Goal: Information Seeking & Learning: Learn about a topic

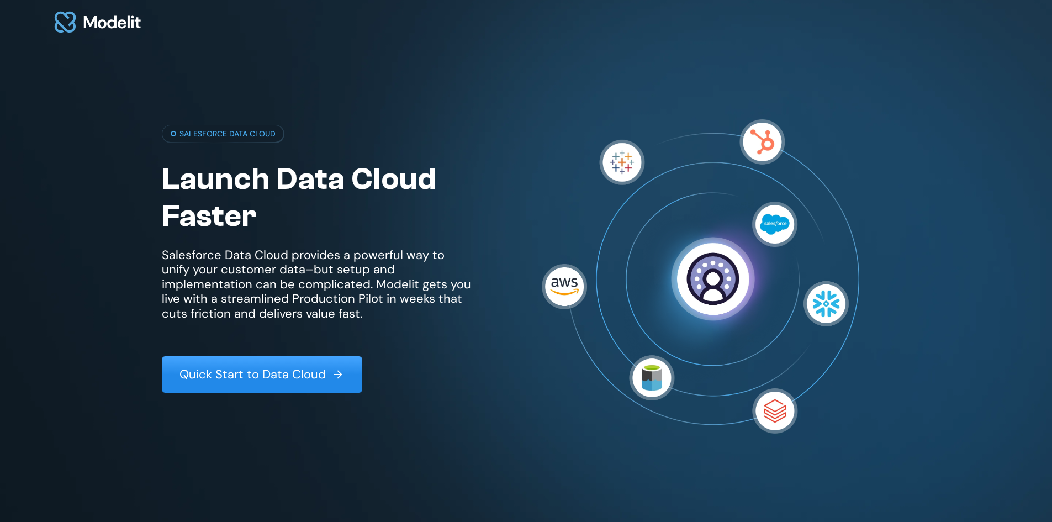
click at [334, 377] on img at bounding box center [337, 374] width 13 height 13
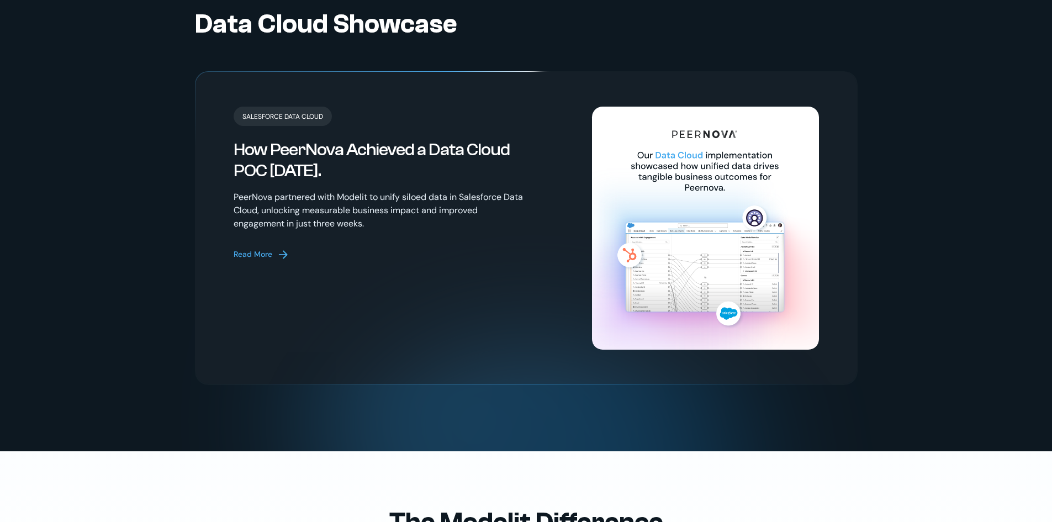
scroll to position [2360, 0]
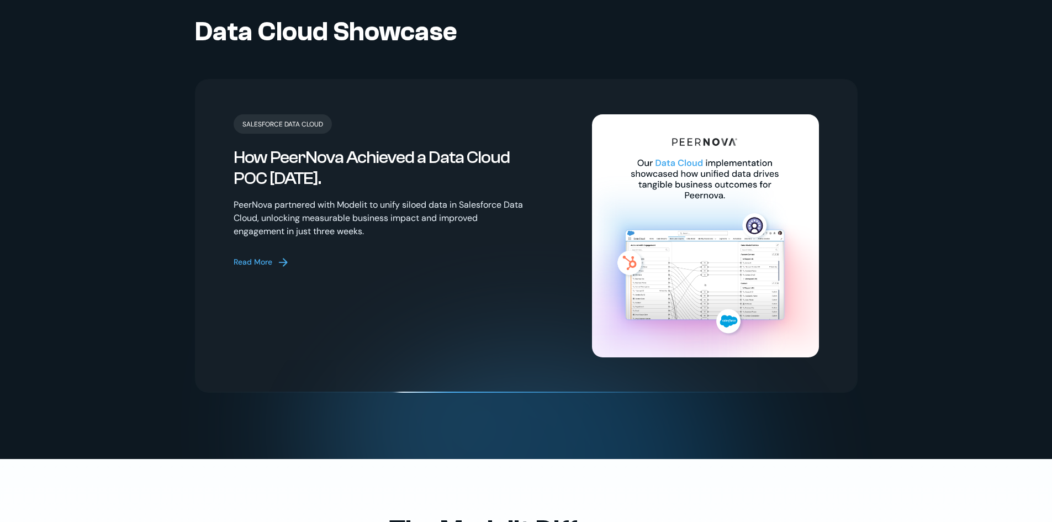
click at [252, 256] on div "Read More" at bounding box center [253, 262] width 39 height 12
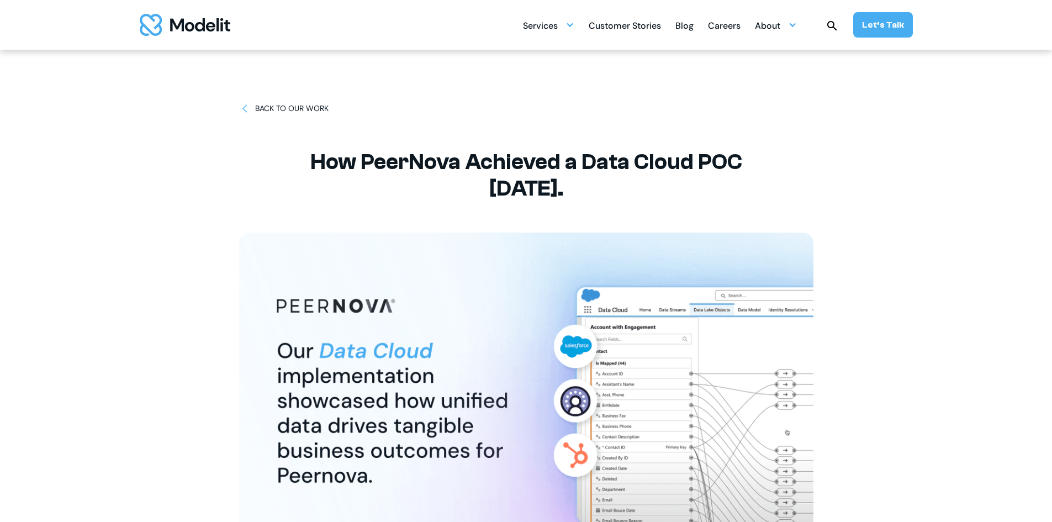
click at [289, 108] on div "BACK TO OUR WORK" at bounding box center [291, 109] width 73 height 12
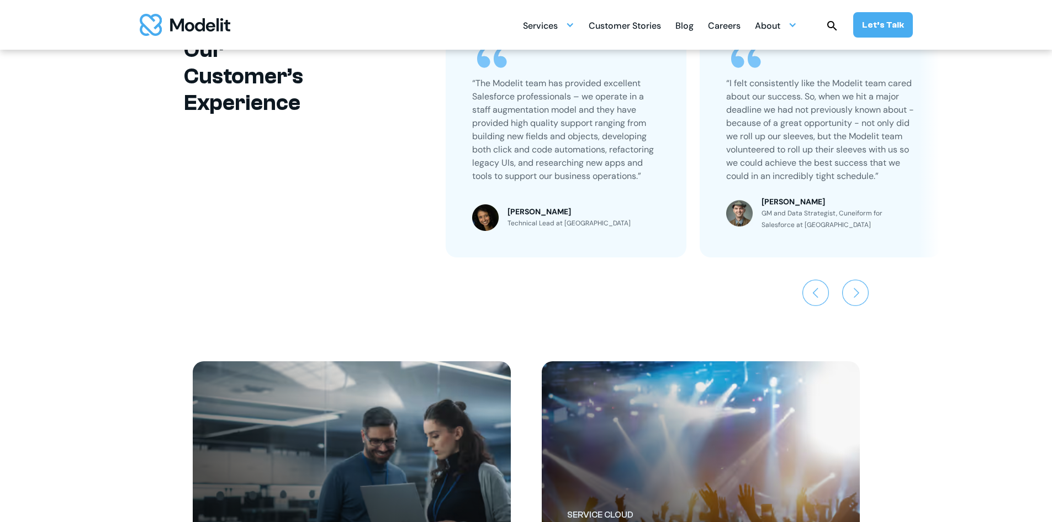
scroll to position [773, 0]
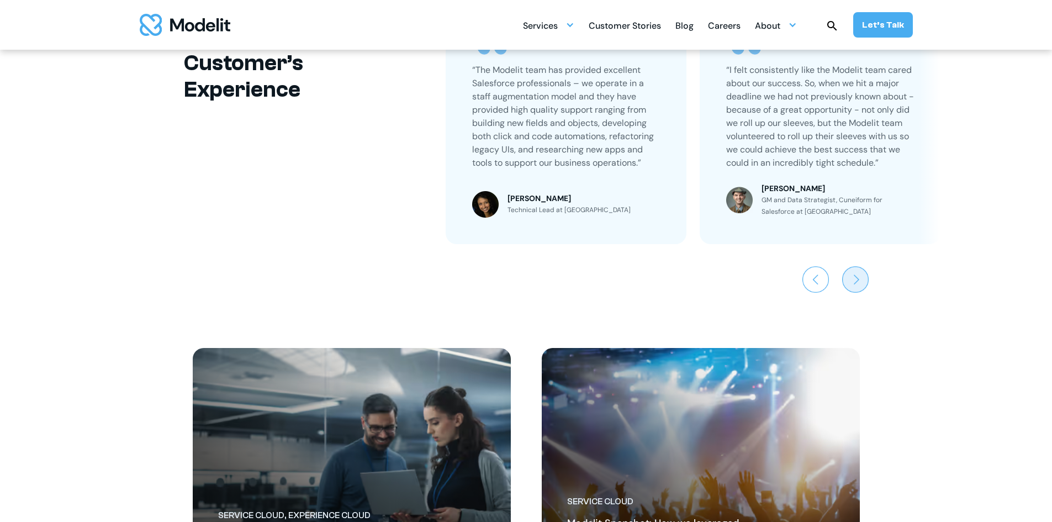
click at [849, 272] on img "Next slide" at bounding box center [855, 279] width 27 height 27
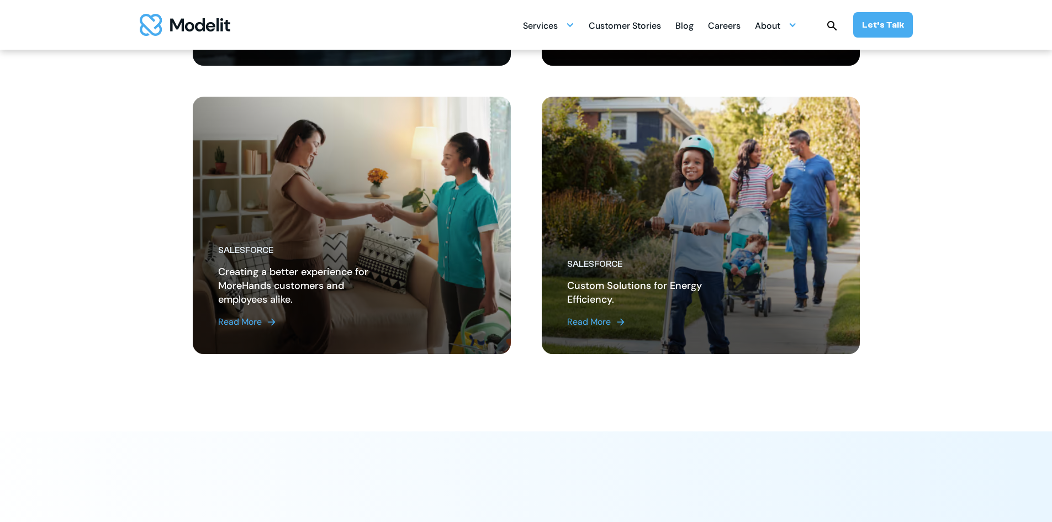
scroll to position [1325, 0]
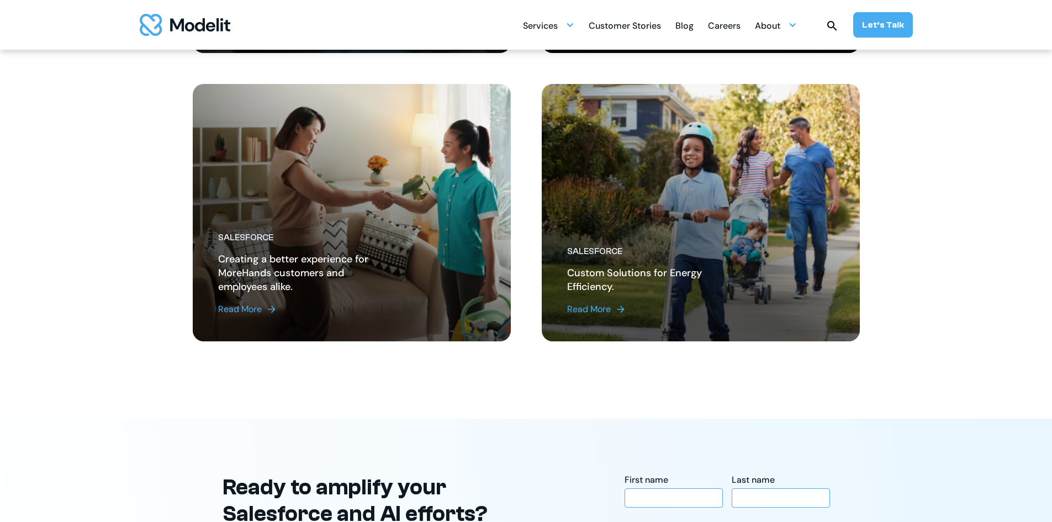
click at [692, 306] on link "Read More" at bounding box center [655, 309] width 177 height 13
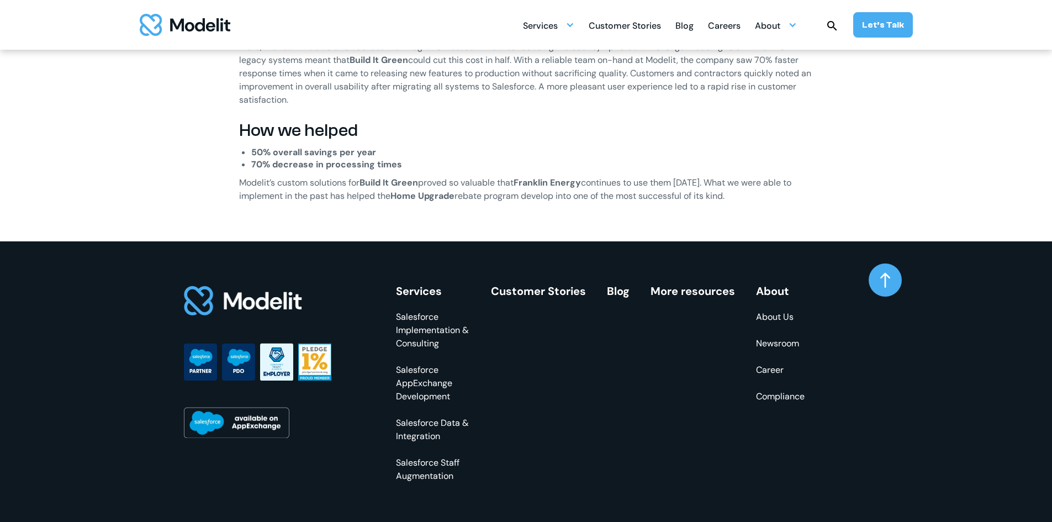
scroll to position [939, 0]
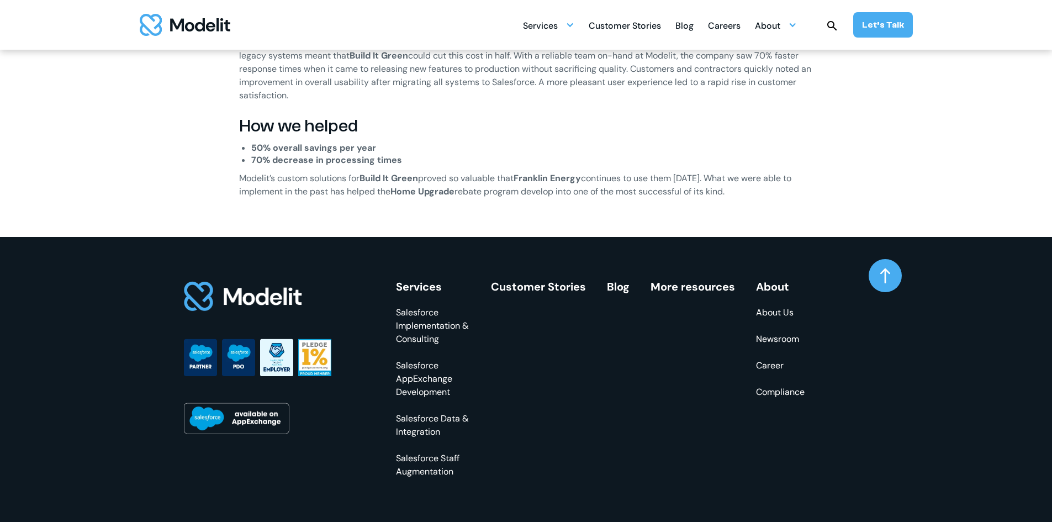
click at [885, 271] on img at bounding box center [885, 275] width 10 height 15
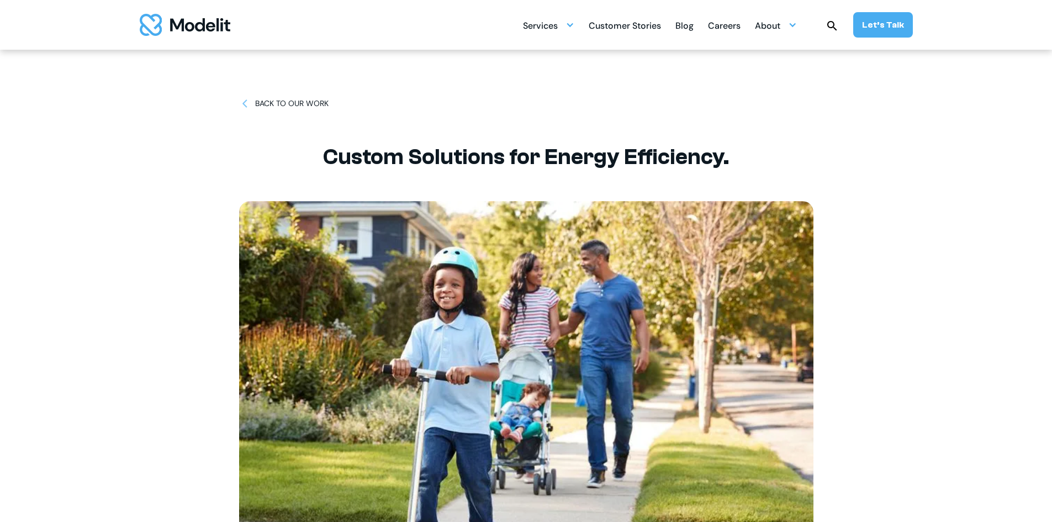
scroll to position [0, 0]
